Goal: Communication & Community: Participate in discussion

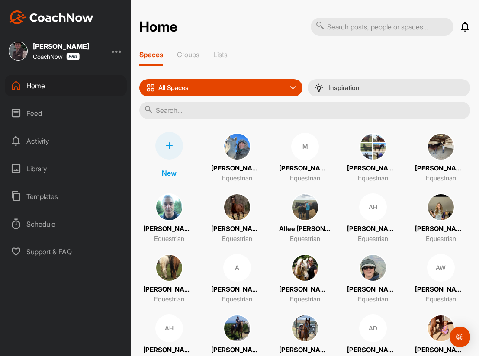
click at [48, 138] on div "Activity" at bounding box center [66, 141] width 122 height 22
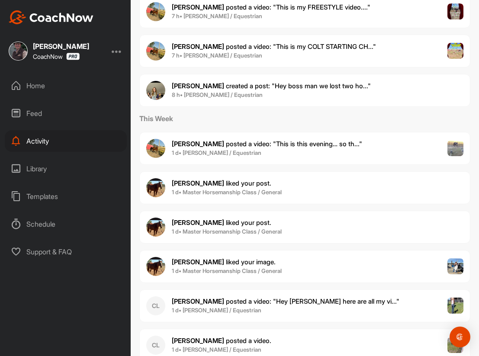
scroll to position [867, 0]
click at [261, 83] on span "[PERSON_NAME] created a post : "Hey boss man we lost two ho..."" at bounding box center [271, 85] width 199 height 8
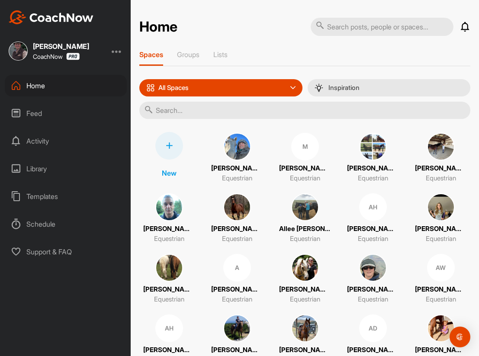
click at [440, 212] on img at bounding box center [441, 207] width 28 height 28
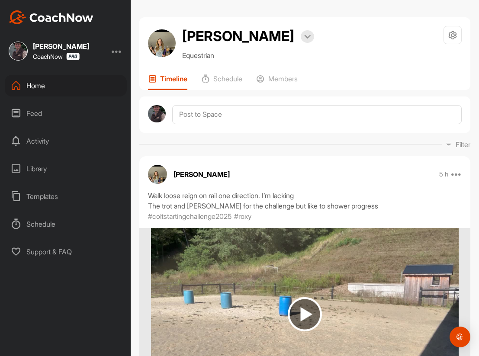
click at [38, 116] on div "Feed" at bounding box center [66, 114] width 122 height 22
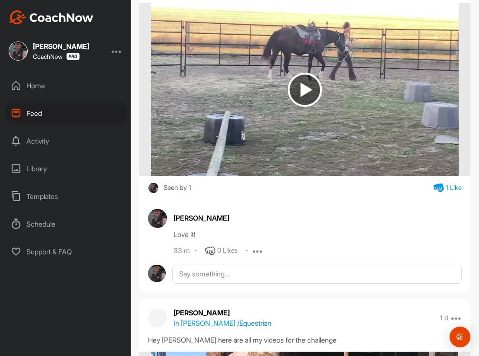
scroll to position [5342, 0]
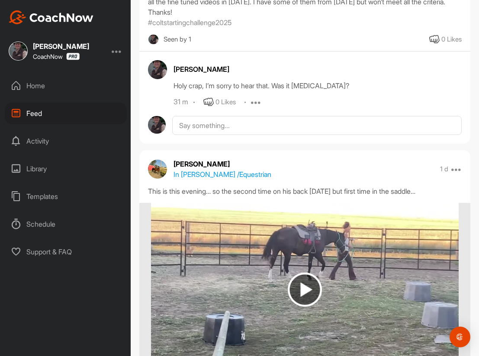
click at [39, 84] on div "Home" at bounding box center [66, 86] width 122 height 22
